Goal: Navigation & Orientation: Find specific page/section

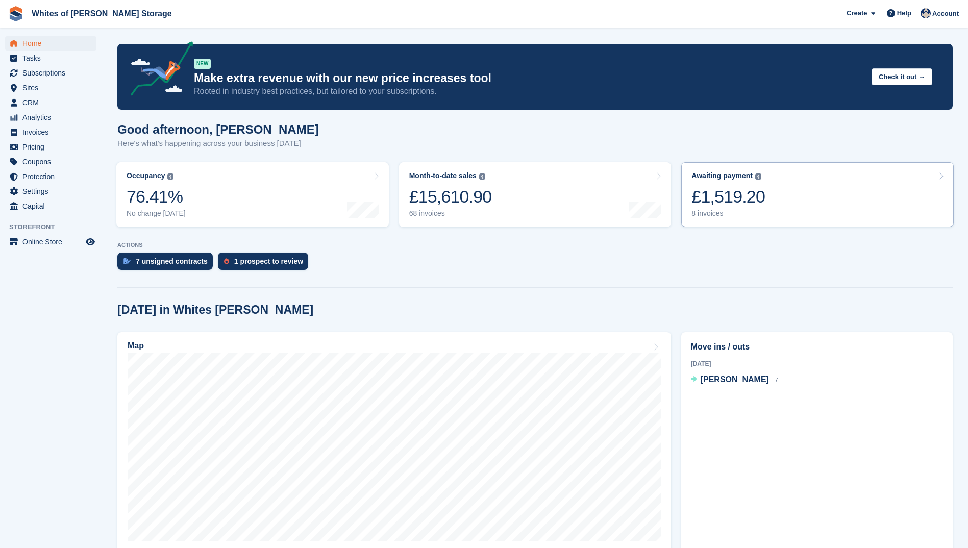
click at [709, 212] on div "8 invoices" at bounding box center [727, 213] width 73 height 9
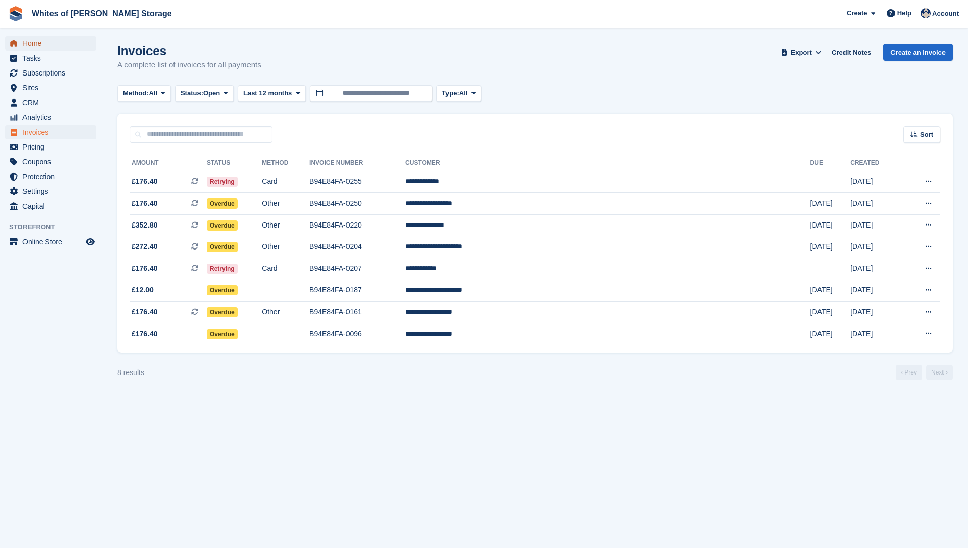
click at [41, 42] on span "Home" at bounding box center [52, 43] width 61 height 14
